Goal: Communication & Community: Answer question/provide support

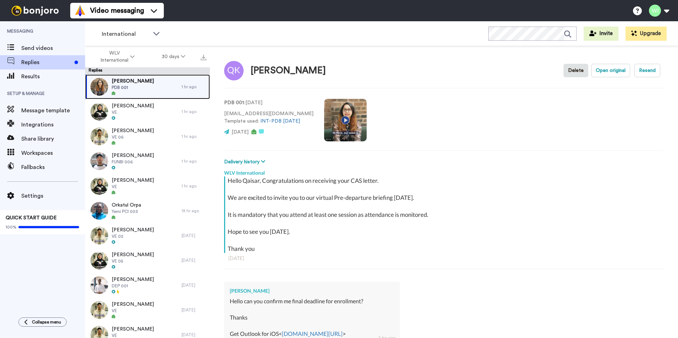
click at [132, 83] on span "[PERSON_NAME]" at bounding box center [133, 81] width 42 height 7
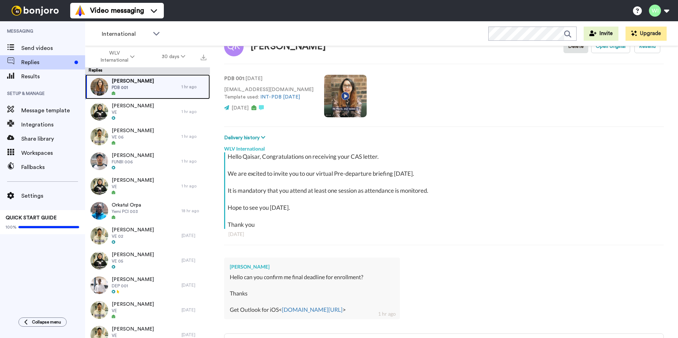
scroll to position [95, 0]
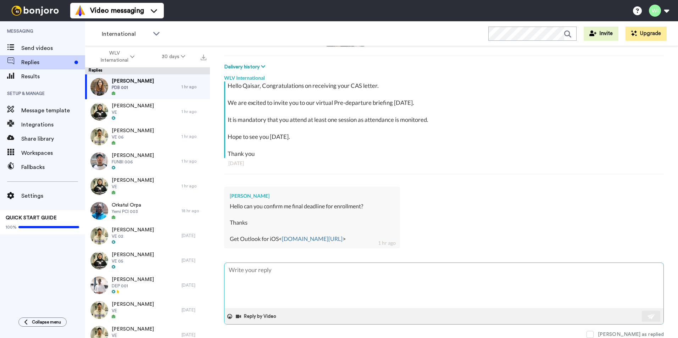
click at [307, 283] on textarea at bounding box center [444, 285] width 439 height 45
click at [408, 307] on textarea at bounding box center [444, 285] width 439 height 45
click at [292, 280] on textarea at bounding box center [444, 285] width 439 height 45
type textarea "x"
type textarea "H"
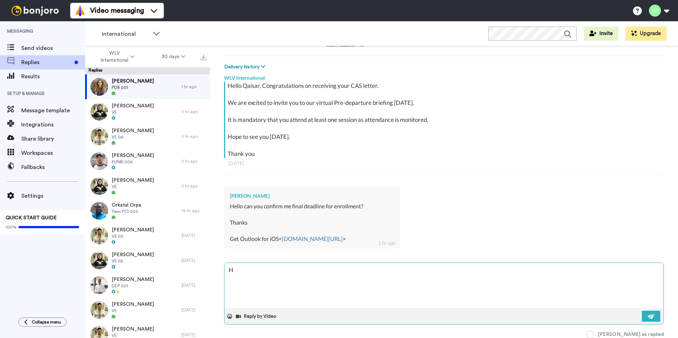
type textarea "x"
type textarea "Hi"
type textarea "x"
type textarea "Hi,"
type textarea "x"
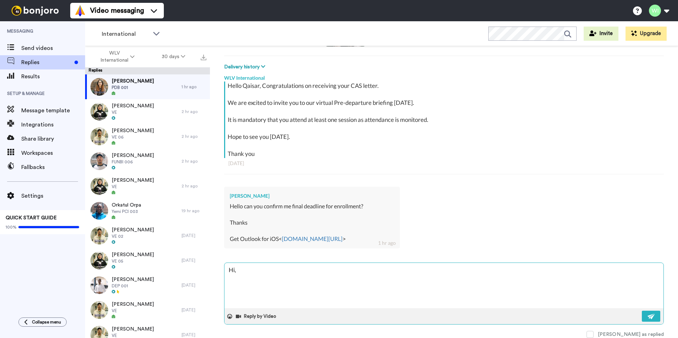
type textarea "Hi,"
type textarea "x"
type textarea "Hi, y"
type textarea "x"
type textarea "Hi, yo"
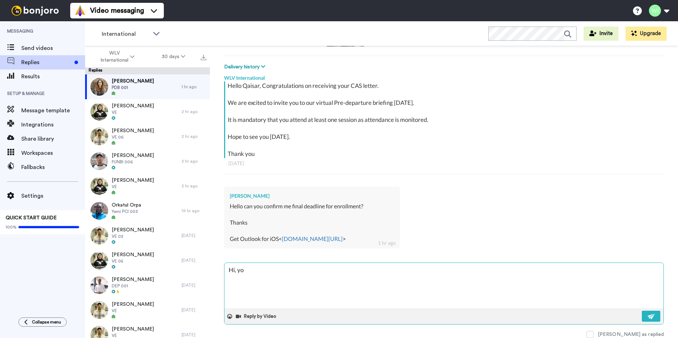
type textarea "x"
type textarea "Hi, you"
type textarea "x"
type textarea "Hi, you"
type textarea "x"
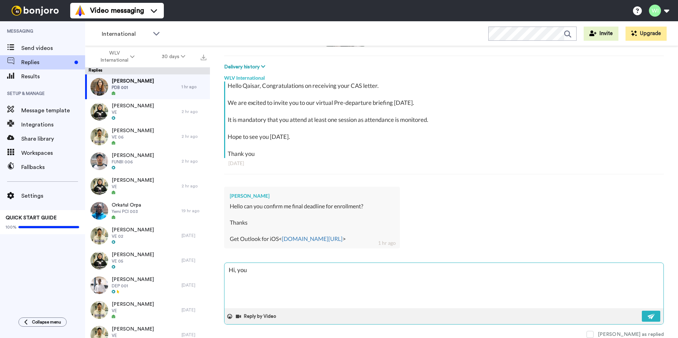
type textarea "Hi, you a"
type textarea "x"
type textarea "Hi, you ar"
type textarea "x"
type textarea "Hi, you are"
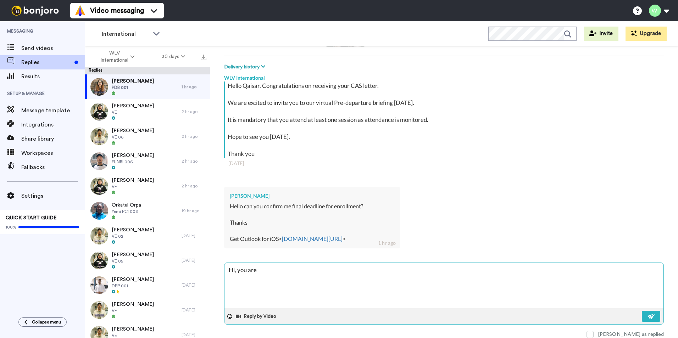
type textarea "x"
type textarea "Hi, you are"
type textarea "x"
type textarea "Hi, you are e"
type textarea "x"
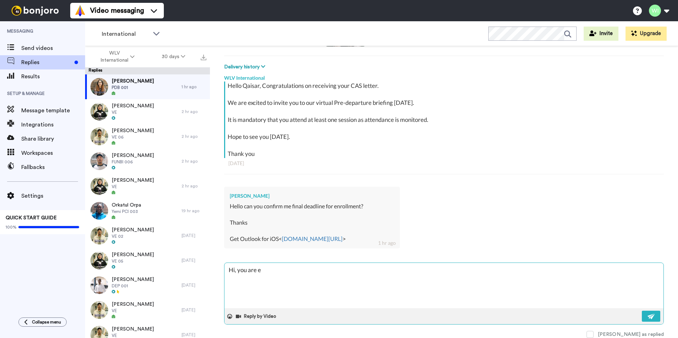
type textarea "Hi, you are ex"
type textarea "x"
type textarea "Hi, you are exp"
type textarea "x"
type textarea "Hi, you are expe"
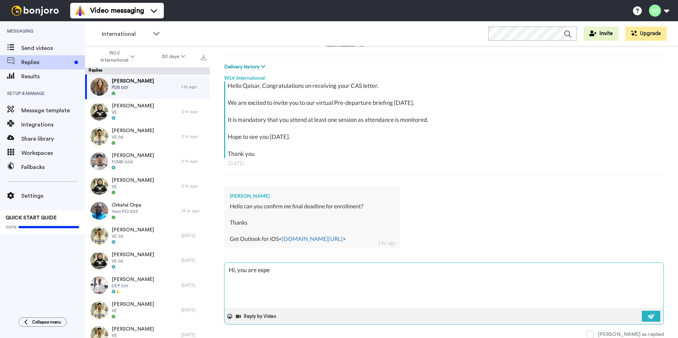
type textarea "x"
type textarea "Hi, you are expec"
type textarea "x"
type textarea "Hi, you are expect"
type textarea "x"
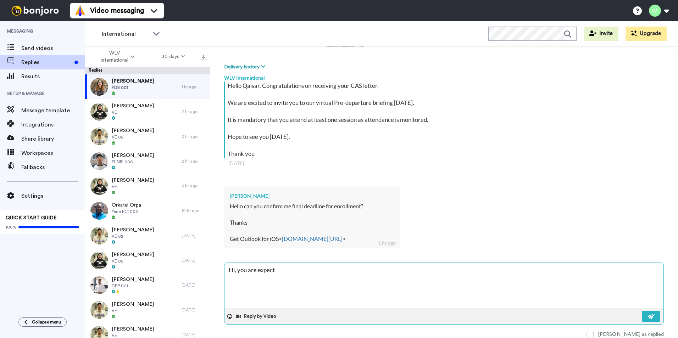
type textarea "Hi, you are expecte"
type textarea "x"
type textarea "Hi, you are expected"
type textarea "x"
type textarea "Hi, you are expected t"
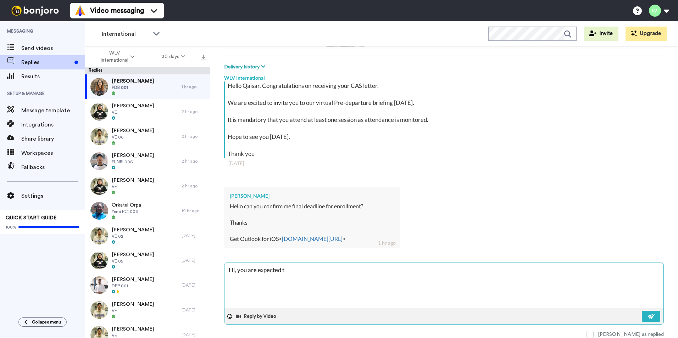
type textarea "x"
type textarea "Hi, you are expected to"
type textarea "x"
type textarea "Hi, you are expected to"
type textarea "x"
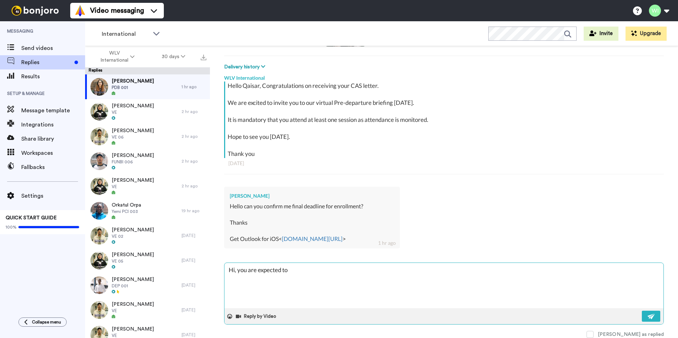
type textarea "Hi, you are expected to b"
type textarea "x"
type textarea "Hi, you are expected to be"
type textarea "x"
type textarea "Hi, you are expected to be"
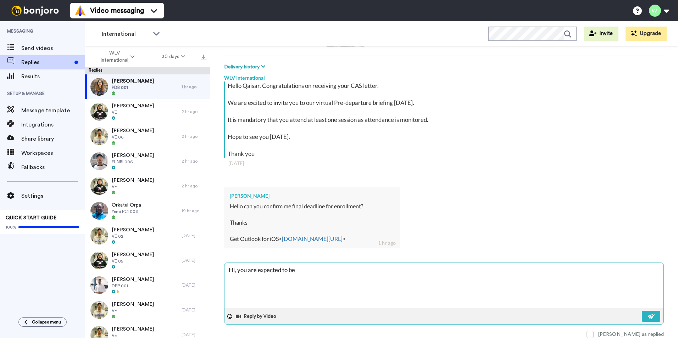
type textarea "x"
type textarea "Hi, you are expected to be o"
type textarea "x"
type textarea "Hi, you are expected to be on"
type textarea "x"
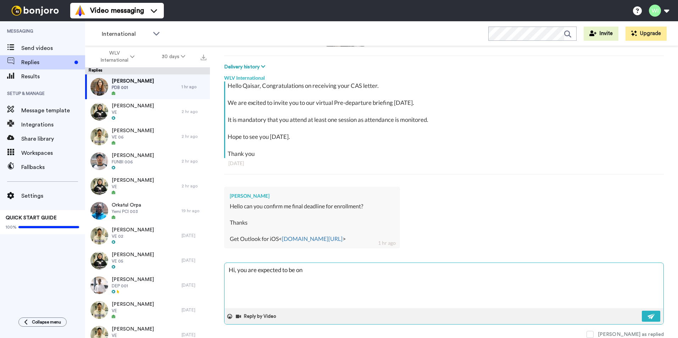
type textarea "Hi, you are expected to be on"
type textarea "x"
type textarea "Hi, you are expected to be on c"
type textarea "x"
type textarea "Hi, you are expected to be on ca"
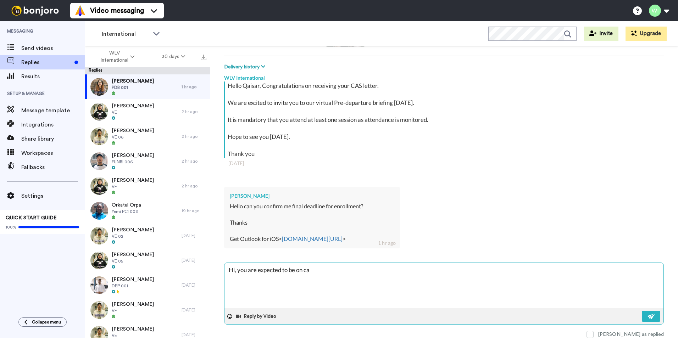
type textarea "x"
type textarea "Hi, you are expected to be on cam"
type textarea "x"
type textarea "Hi, you are expected to be on camp"
type textarea "x"
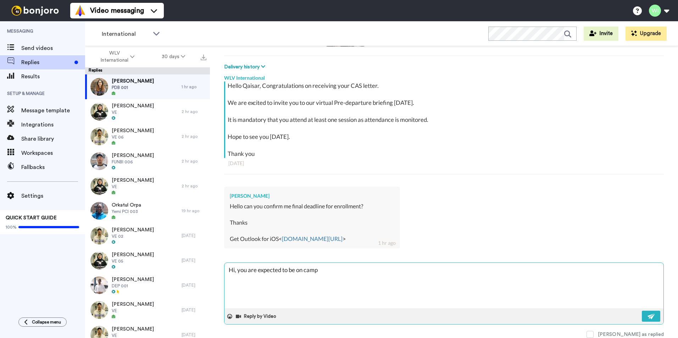
type textarea "Hi, you are expected to be on campu"
type textarea "x"
type textarea "Hi, you are expected to be on campus"
type textarea "x"
type textarea "Hi, you are expected to be on campus"
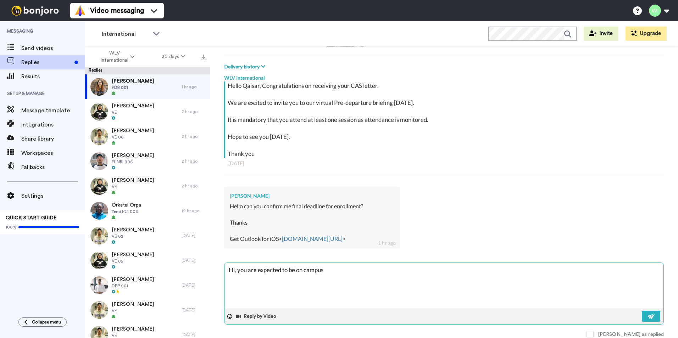
type textarea "x"
type textarea "Hi, you are expected to be on campus b"
type textarea "x"
type textarea "Hi, you are expected to be on campus bef"
type textarea "x"
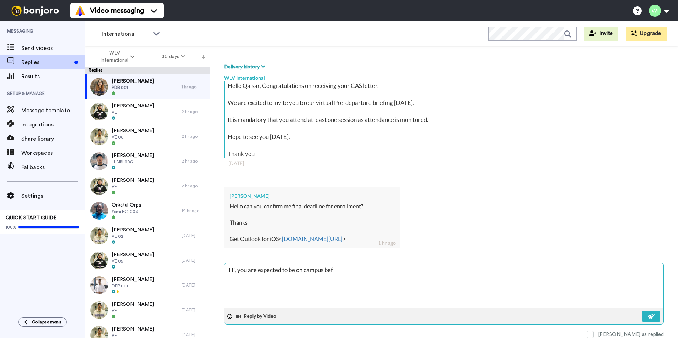
type textarea "Hi, you are expected to be on campus befo"
type textarea "x"
type textarea "Hi, you are expected to be on campus befor"
type textarea "x"
type textarea "Hi, you are expected to be on campus before"
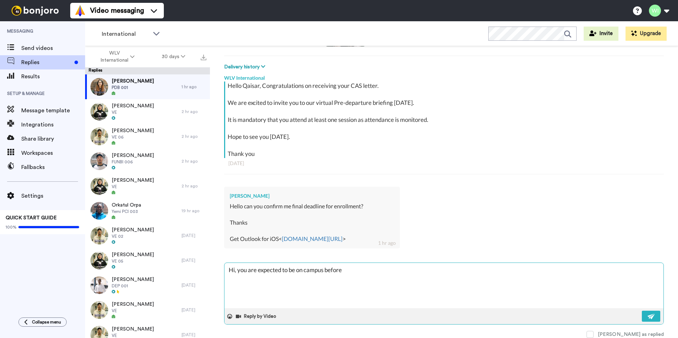
type textarea "x"
type textarea "Hi, you are expected to be on campus before"
type textarea "x"
type textarea "Hi, you are expected to be on campus before 2"
type textarea "x"
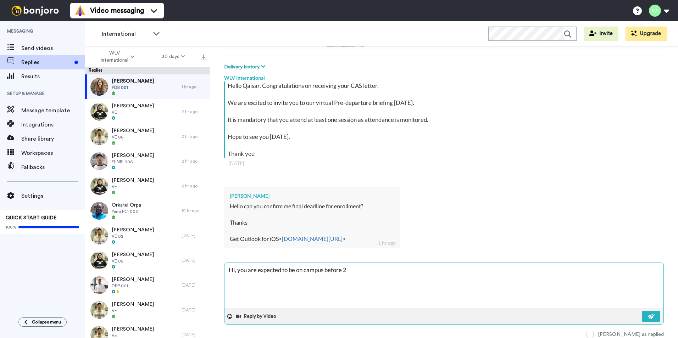
type textarea "Hi, you are expected to be on campus before 22"
type textarea "x"
type textarea "Hi, you are expected to be on campus before 22n"
type textarea "x"
type textarea "Hi, you are expected to be on campus before 22nd"
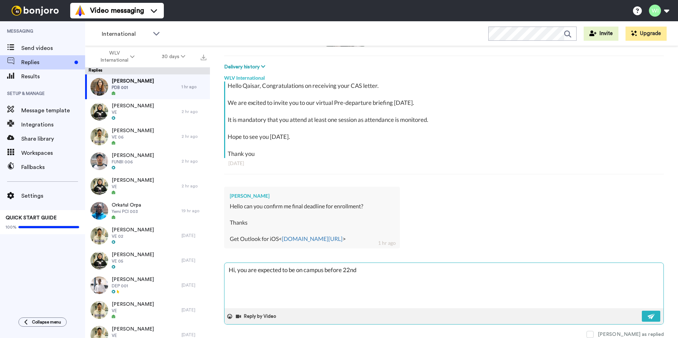
type textarea "x"
type textarea "Hi, you are expected to be on campus before 22nd o"
type textarea "x"
type textarea "Hi, you are expected to be on campus before 22nd of"
type textarea "x"
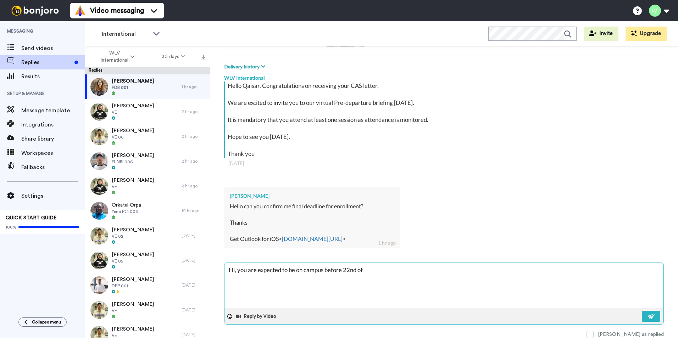
type textarea "Hi, you are expected to be on campus before 22nd of"
type textarea "x"
type textarea "Hi, you are expected to be on campus before 22nd of Se"
type textarea "x"
type textarea "Hi, you are expected to be on campus before [DATE]"
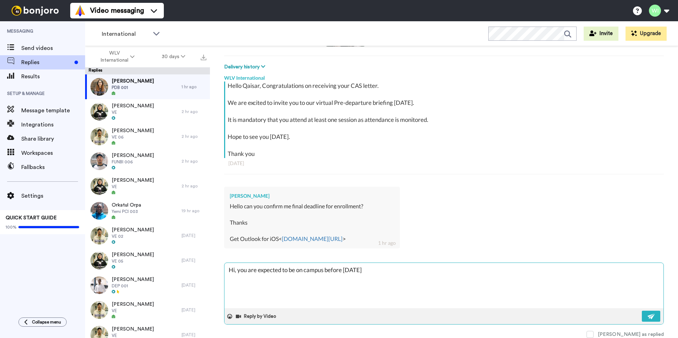
type textarea "x"
type textarea "Hi, you are expected to be on campus before [DATE]"
type textarea "x"
type textarea "Hi, you are expected to be on campus before 22nd of Septe"
type textarea "x"
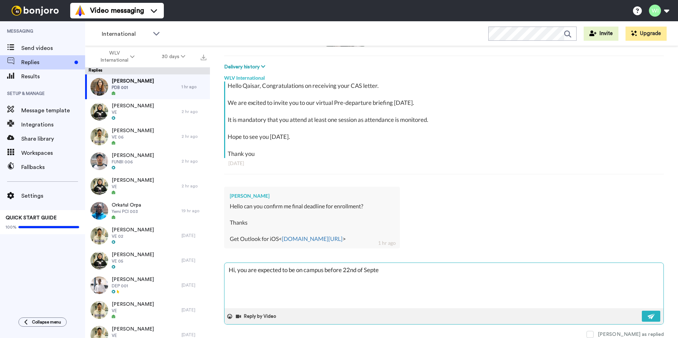
type textarea "Hi, you are expected to be on campus before 22nd of Septem"
type textarea "x"
type textarea "Hi, you are expected to be on campus before 22nd of [GEOGRAPHIC_DATA]"
type textarea "x"
type textarea "Hi, you are expected to be on campus before 22nd of [GEOGRAPHIC_DATA]"
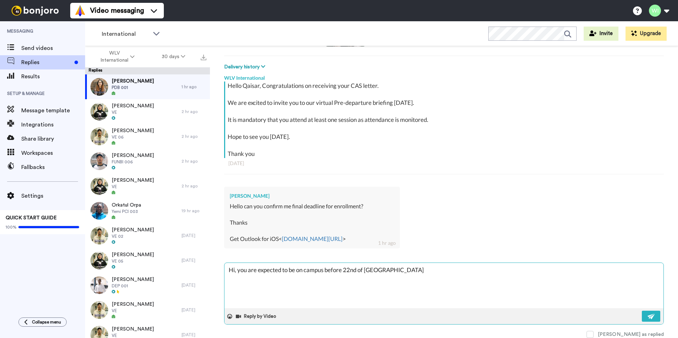
type textarea "x"
type textarea "Hi, you are expected to be on campus before [DATE]"
type textarea "x"
type textarea "Hi, you are expected to be on campus before [DATE] t"
type textarea "x"
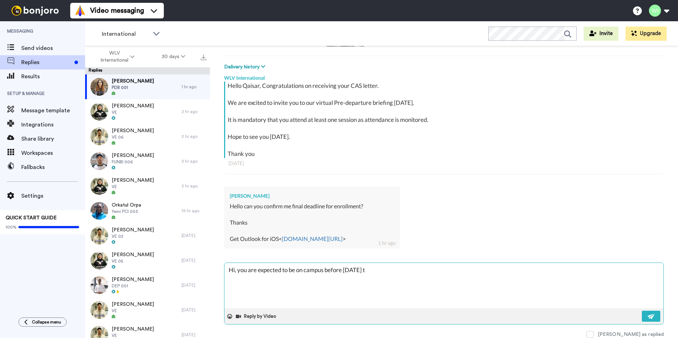
type textarea "Hi, you are expected to be on campus before [DATE] to"
type textarea "x"
type textarea "Hi, you are expected to be on campus before [DATE] to"
type textarea "x"
type textarea "Hi, you are expected to be on campus before [DATE] to c"
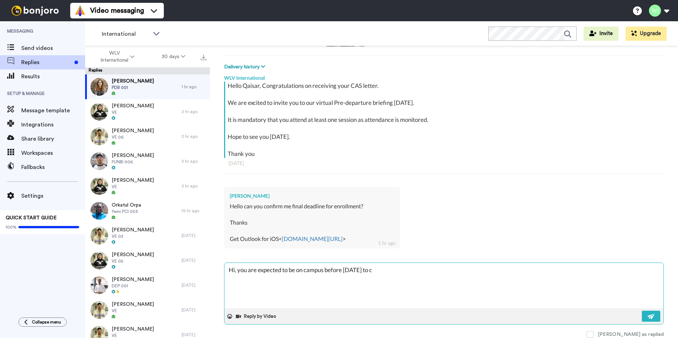
type textarea "x"
type textarea "Hi, you are expected to be on campus before [DATE] to co"
type textarea "x"
type textarea "Hi, you are expected to be on campus before [DATE] to com"
type textarea "x"
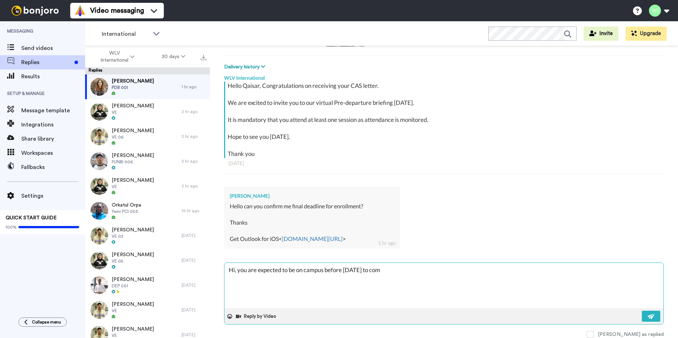
type textarea "Hi, you are expected to be on campus before [DATE] to comp"
type textarea "x"
type textarea "Hi, you are expected to be on campus before [DATE] to compl"
type textarea "x"
type textarea "Hi, you are expected to be on campus before [DATE] to comple"
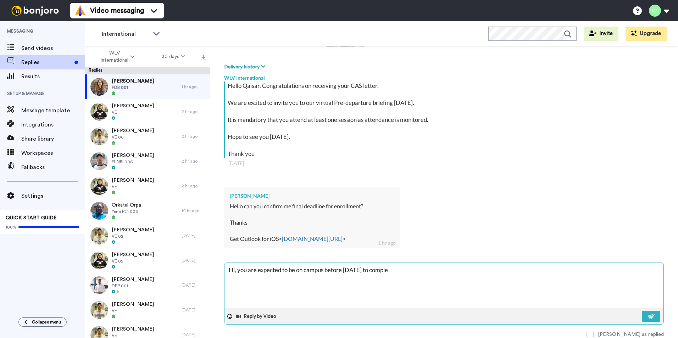
type textarea "x"
type textarea "Hi, you are expected to be on campus before [DATE] to complet"
type textarea "x"
type textarea "Hi, you are expected to be on campus before [DATE] to complete"
type textarea "x"
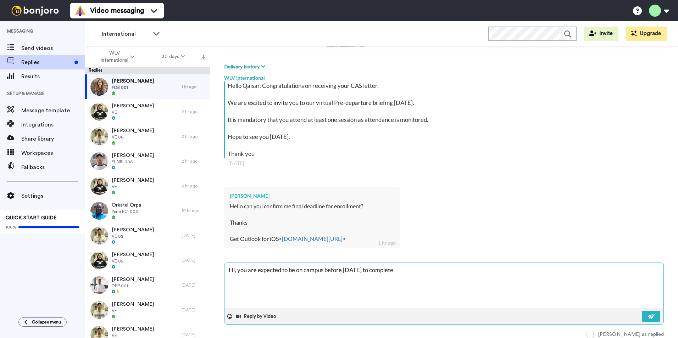
type textarea "Hi, you are expected to be on campus before [DATE] to complete"
type textarea "x"
type textarea "Hi, you are expected to be on campus before [DATE] to complete y"
type textarea "x"
type textarea "Hi, you are expected to be on campus before [DATE] to complete yo"
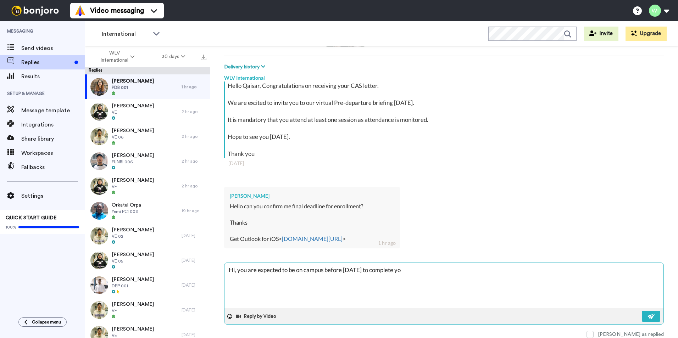
type textarea "x"
type textarea "Hi, you are expected to be on campus before [DATE] to complete you"
type textarea "x"
type textarea "Hi, you are expected to be on campus before [DATE] to complete your"
type textarea "x"
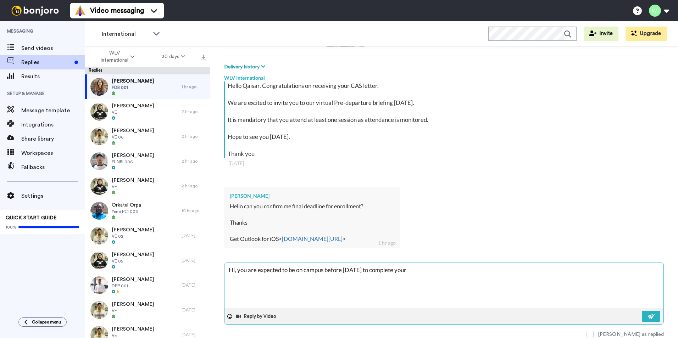
type textarea "Hi, you are expected to be on campus before [DATE] to complete your"
type textarea "x"
type textarea "Hi, you are expected to be on campus before [DATE] to complete your e"
type textarea "x"
type textarea "Hi, you are expected to be on campus before [DATE] to complete your en"
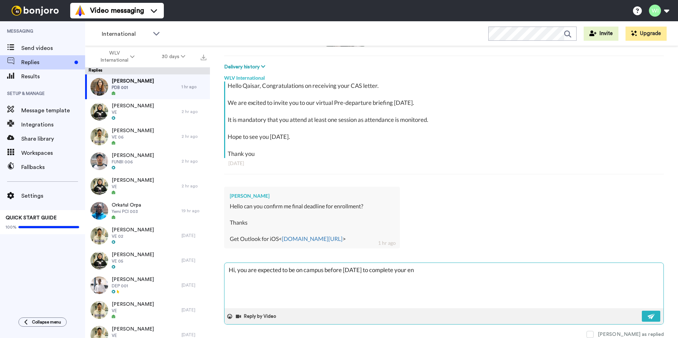
type textarea "x"
type textarea "Hi, you are expected to be on campus before [DATE] to complete your enr"
type textarea "x"
type textarea "Hi, you are expected to be on campus before [DATE] to complete your enro"
type textarea "x"
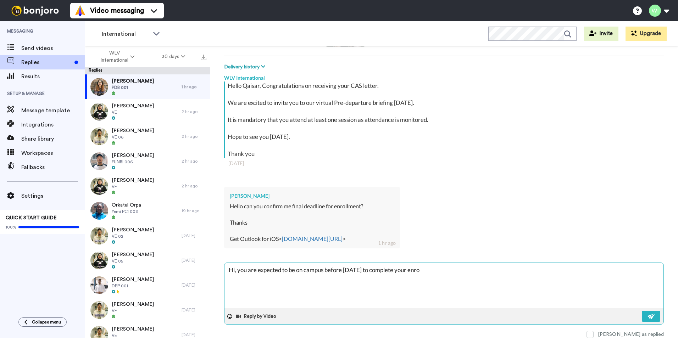
type textarea "Hi, you are expected to be on campus before [DATE] to complete your enrol"
type textarea "x"
type textarea "Hi, you are expected to be on campus before [DATE] to complete your enrolm"
type textarea "x"
type textarea "Hi, you are expected to be on campus before [DATE] to complete your enrolme"
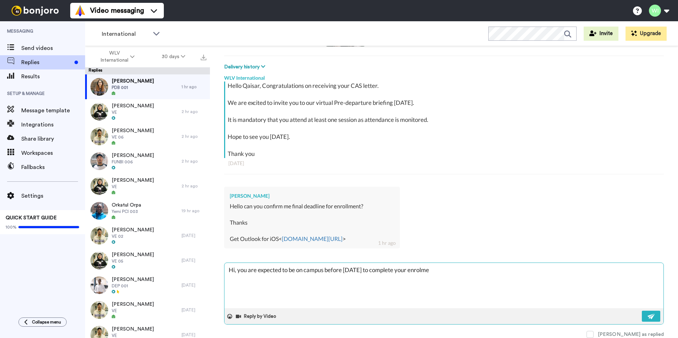
type textarea "x"
type textarea "Hi, you are expected to be on campus before [DATE] to complete your enrolmen"
type textarea "x"
type textarea "Hi, you are expected to be on campus before [DATE] to complete your enrolment"
type textarea "x"
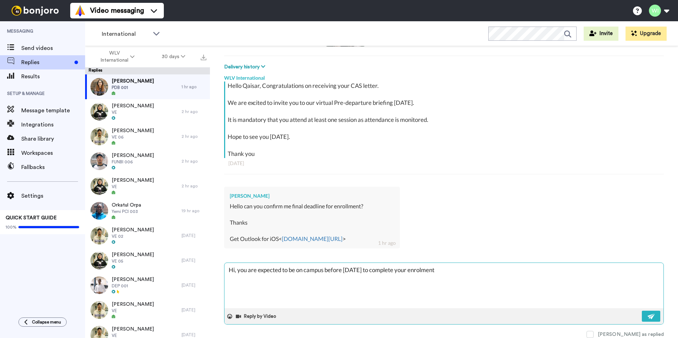
type textarea "Hi, you are expected to be on campus before [DATE] to complete your enrolment."
type textarea "x"
type textarea "Hi, you are expected to be on campus before [DATE] to complete your enrolment."
type textarea "x"
type textarea "Hi, you are expected to be on campus before [DATE] to complete your enrolment."
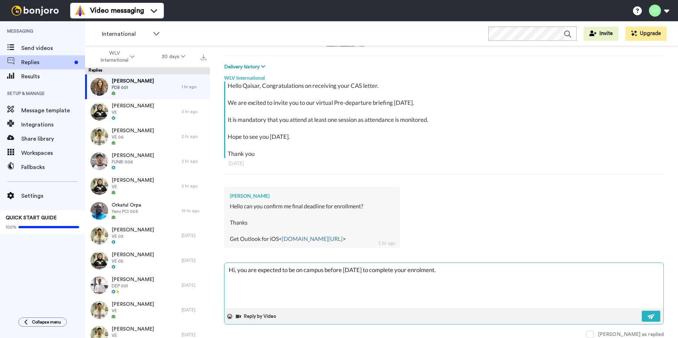
type textarea "x"
type textarea "Hi, you are expected to be on campus before [DATE] to complete your enrolment. K"
type textarea "x"
type textarea "Hi, you are expected to be on campus before [DATE] to complete your enrolment. …"
type textarea "x"
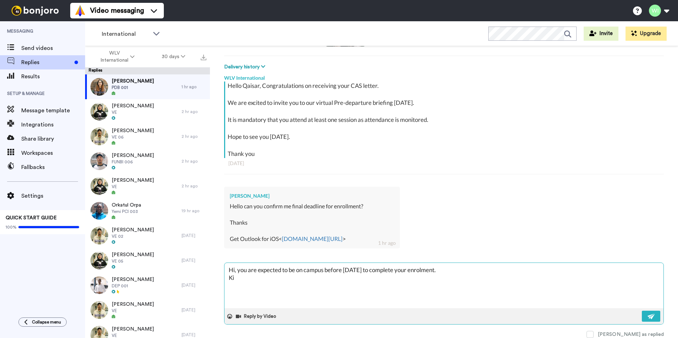
type textarea "Hi, you are expected to be on campus before [DATE] to complete your enrolment. …"
type textarea "x"
type textarea "Hi, you are expected to be on campus before [DATE] to complete your enrolment. …"
type textarea "x"
type textarea "Hi, you are expected to be on campus before [DATE] to complete your enrolment. …"
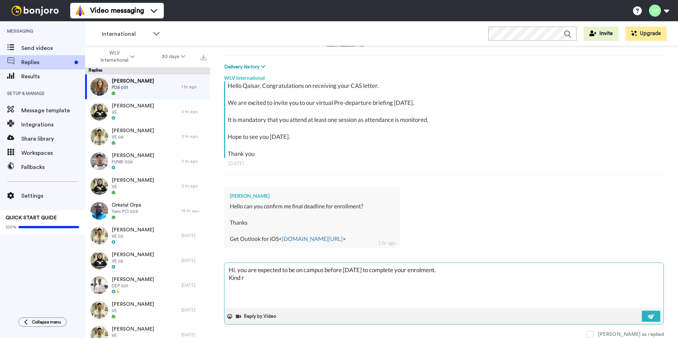
type textarea "x"
type textarea "Hi, you are expected to be on campus before [DATE] to complete your enrolment. …"
type textarea "x"
type textarea "Hi, you are expected to be on campus before [DATE] to complete your enrolment. …"
type textarea "x"
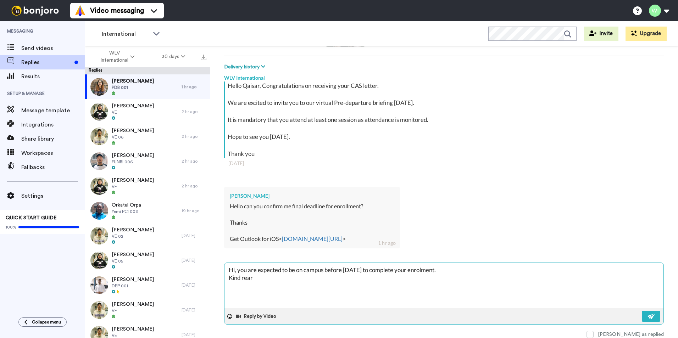
type textarea "Hi, you are expected to be on campus before [DATE] to complete your enrolment. …"
type textarea "x"
type textarea "Hi, you are expected to be on campus before [DATE] to complete your enrolment. …"
type textarea "x"
type textarea "Hi, you are expected to be on campus before [DATE] to complete your enrolment. …"
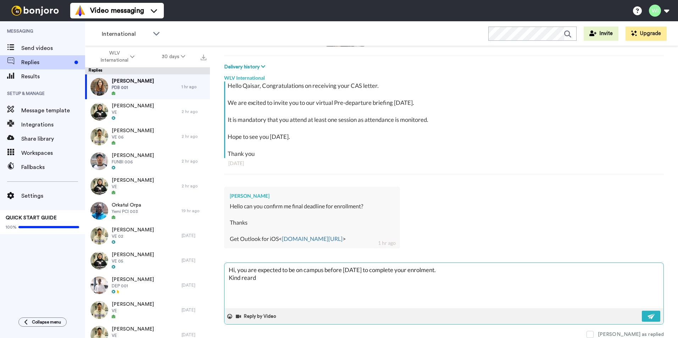
type textarea "x"
type textarea "Hi, you are expected to be on campus before [DATE] to complete your enrolment. …"
type textarea "x"
type textarea "Hi, you are expected to be on campus before [DATE] to complete your enrolment. …"
type textarea "x"
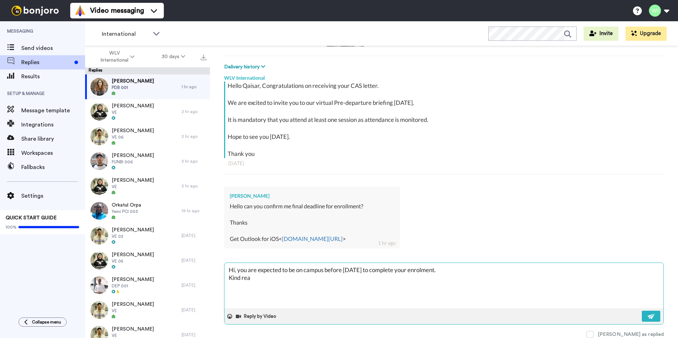
type textarea "Hi, you are expected to be on campus before [DATE] to complete your enrolment. …"
type textarea "x"
type textarea "Hi, you are expected to be on campus before [DATE] to complete your enrolment. …"
click at [390, 277] on textarea "Hi, you are expected to be on campus before [DATE] to complete your enrolment. …" at bounding box center [444, 285] width 439 height 45
